Goal: Find specific page/section: Find specific page/section

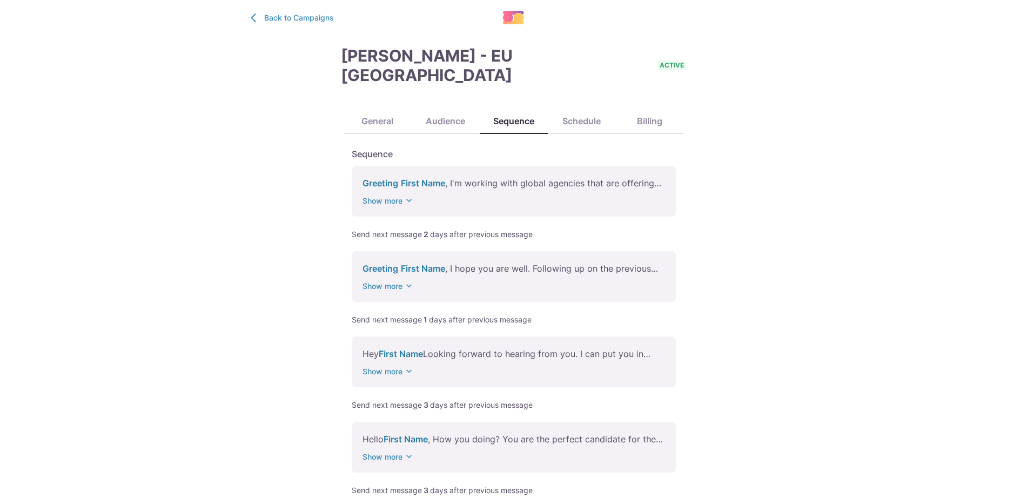
click at [477, 177] on p "Greeting First Name , I'm working with global agencies that are offering flexib…" at bounding box center [514, 183] width 303 height 13
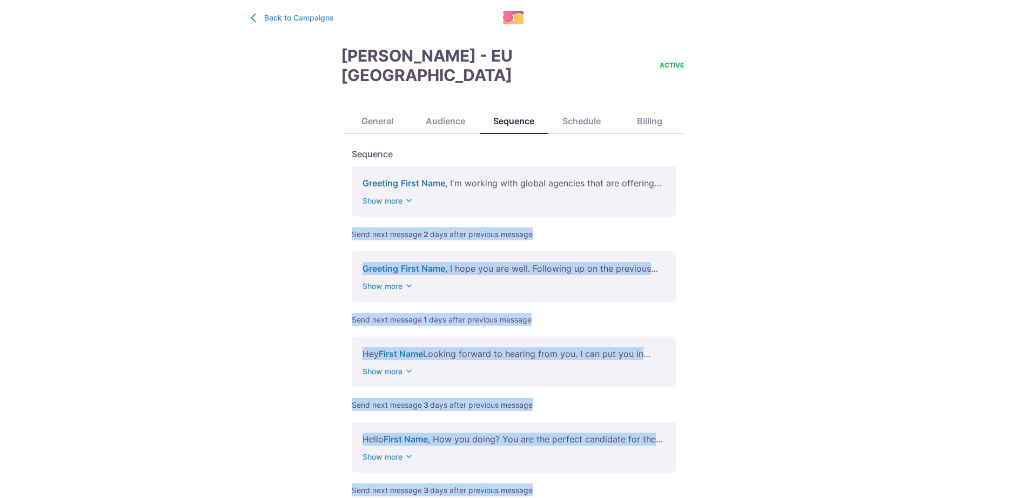
scroll to position [258, 0]
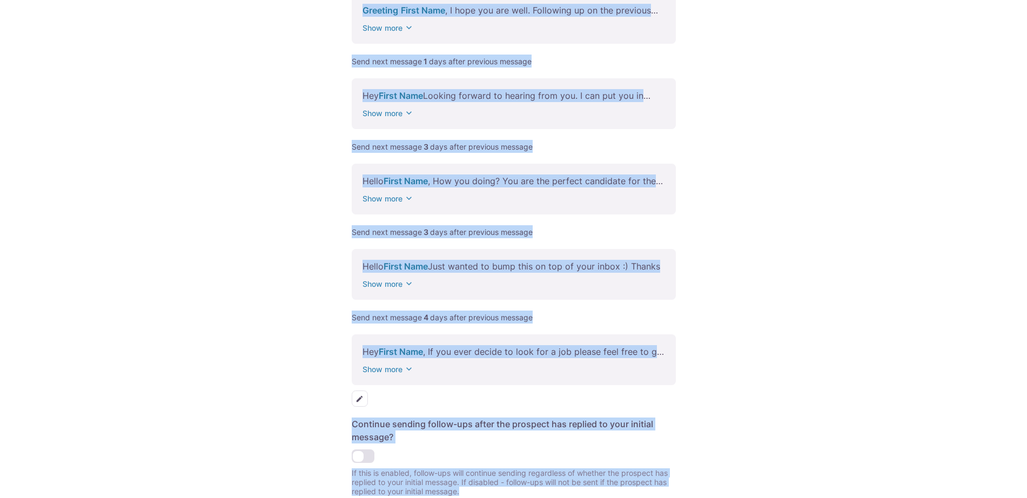
drag, startPoint x: 927, startPoint y: 165, endPoint x: 925, endPoint y: 524, distance: 358.8
click at [925, 498] on html "Back to Campaigns [PERSON_NAME] - [GEOGRAPHIC_DATA] US active General Audience …" at bounding box center [513, 130] width 1027 height 776
click at [840, 287] on div "Back to Campaigns [PERSON_NAME] - [GEOGRAPHIC_DATA] US active General Audience …" at bounding box center [513, 130] width 1027 height 776
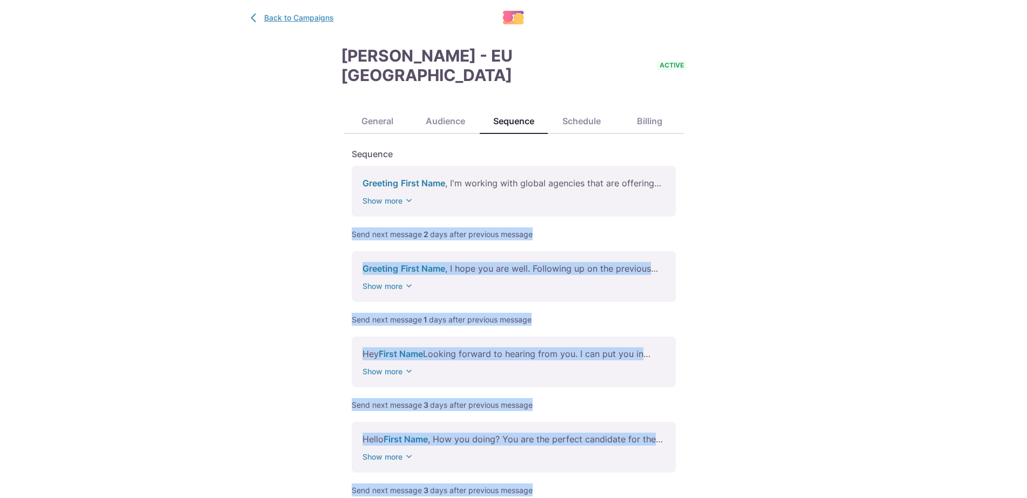
click at [270, 18] on link "Back to Campaigns" at bounding box center [291, 18] width 86 height 14
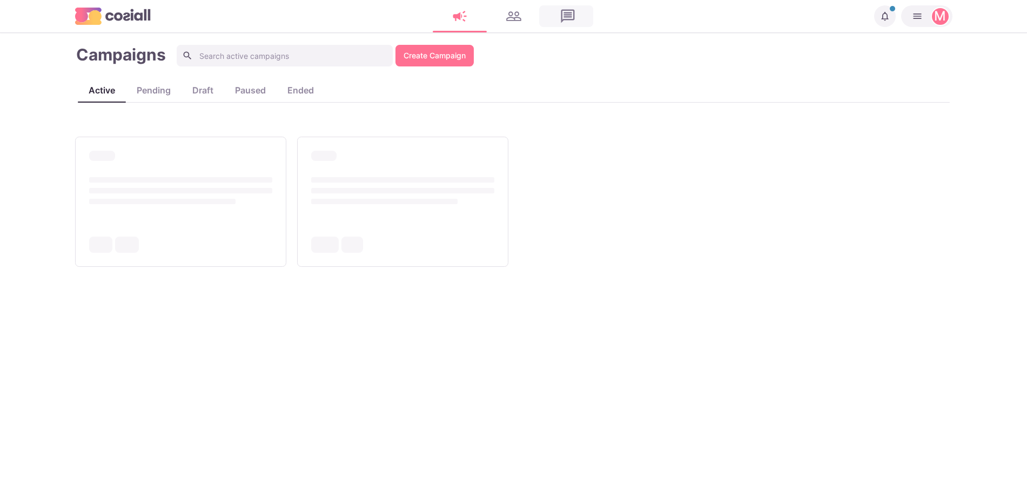
click at [565, 14] on link at bounding box center [568, 16] width 54 height 22
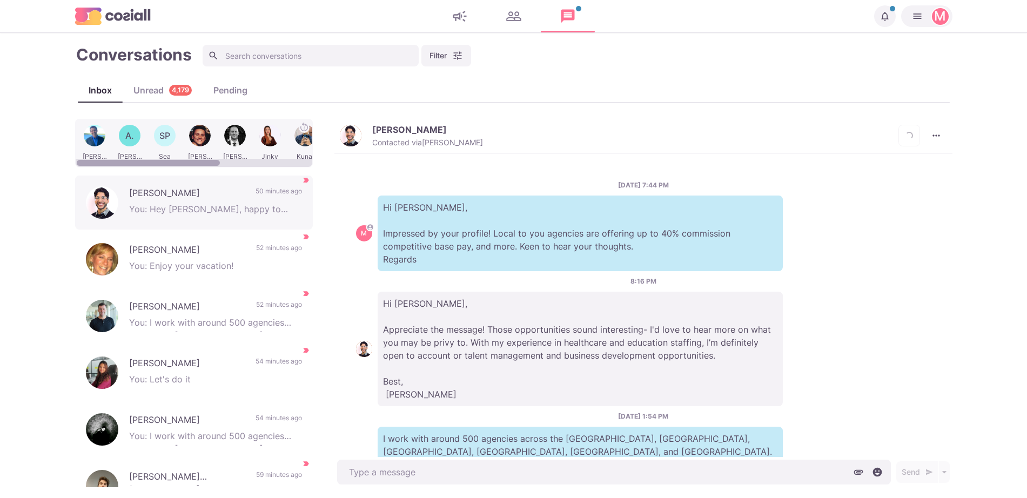
scroll to position [225, 0]
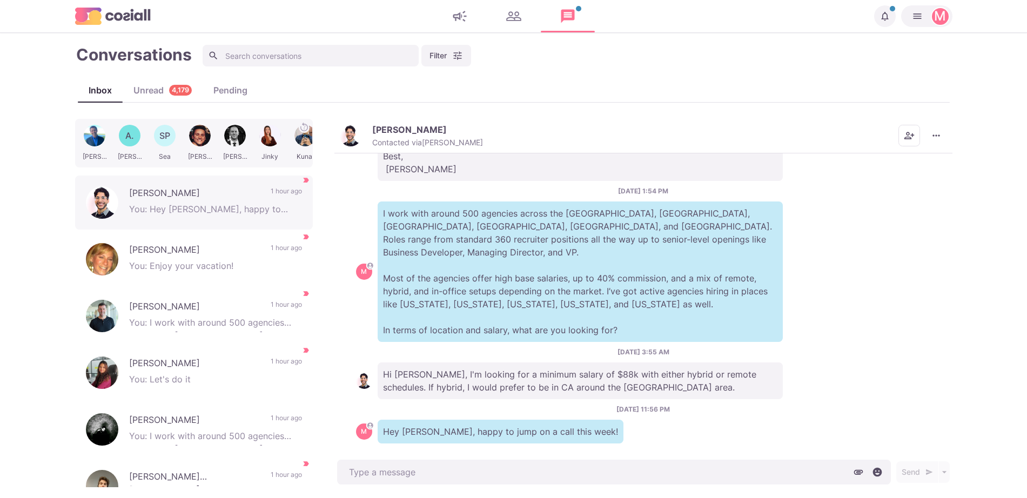
type textarea "x"
